Goal: Go to known website: Access a specific website the user already knows

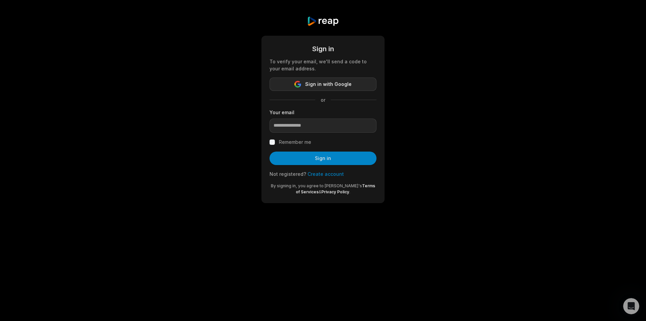
click at [313, 82] on span "Sign in with Google" at bounding box center [328, 84] width 46 height 8
